Goal: Contribute content

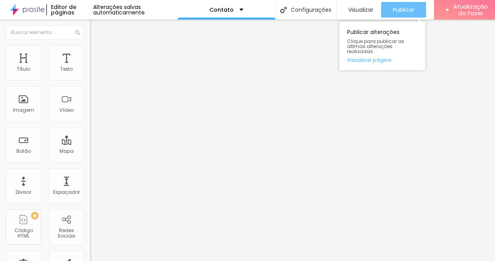
click at [409, 13] on font "Publicar" at bounding box center [404, 10] width 22 height 8
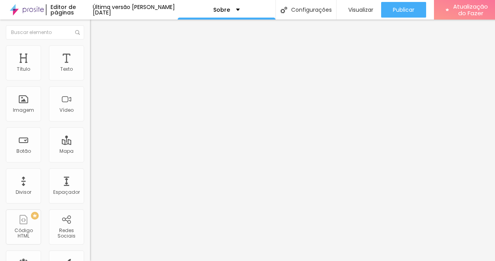
click at [95, 67] on font "Trocar imagem" at bounding box center [114, 64] width 38 height 7
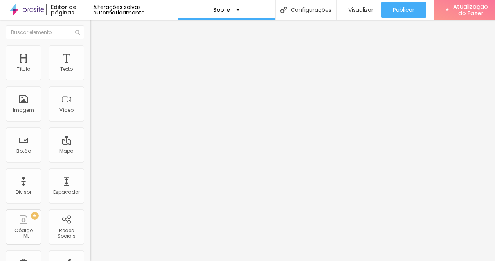
click at [95, 67] on font "Trocar imagem" at bounding box center [114, 64] width 38 height 7
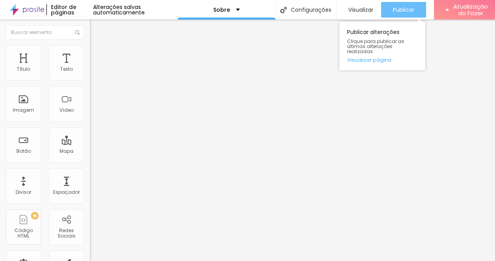
click at [410, 14] on div "Publicar" at bounding box center [404, 10] width 22 height 16
